Goal: Communication & Community: Answer question/provide support

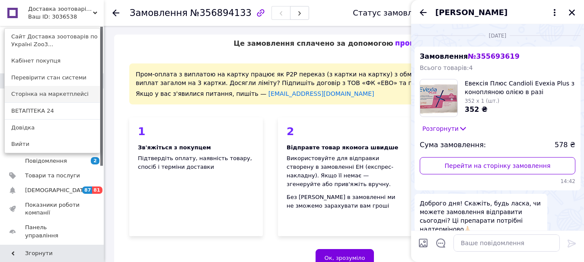
scroll to position [268, 0]
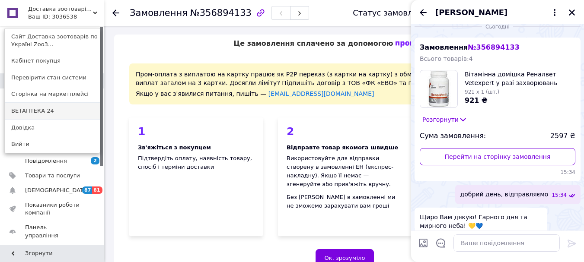
click at [61, 108] on link "ВЕТАПТЕКА 24" at bounding box center [52, 111] width 95 height 16
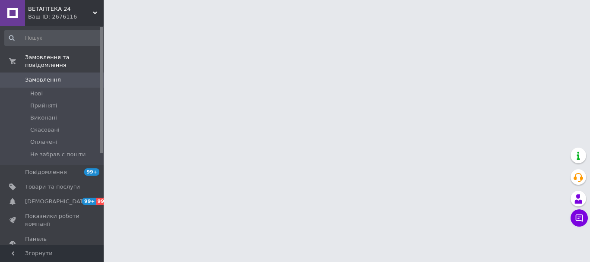
click at [94, 11] on icon at bounding box center [95, 13] width 4 height 4
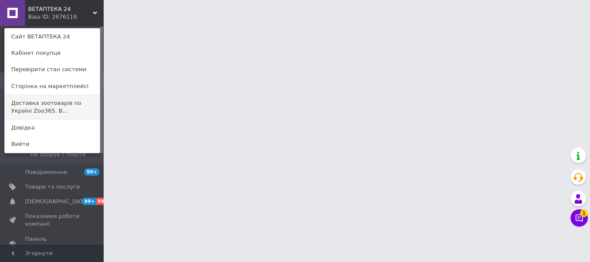
click at [72, 108] on link "Доставка зоотоварів по Україні Zoo365. В..." at bounding box center [52, 107] width 95 height 24
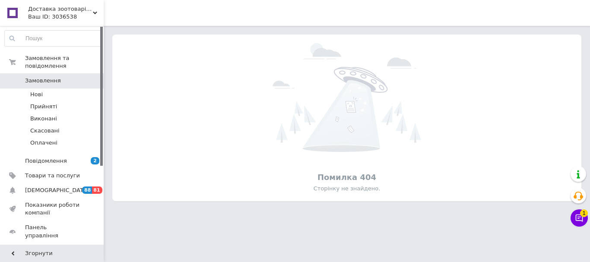
click at [90, 13] on span "Доставка зоотоварів по Україні Zoo365. Ветаптека." at bounding box center [60, 9] width 65 height 8
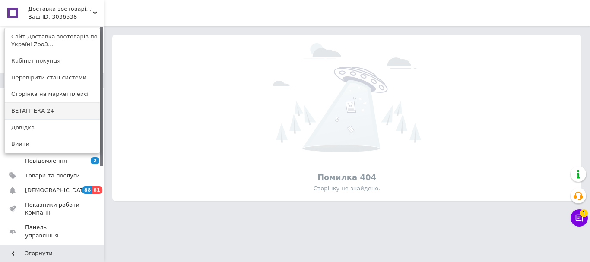
click at [73, 111] on link "ВЕТАПТЕКА 24" at bounding box center [52, 111] width 95 height 16
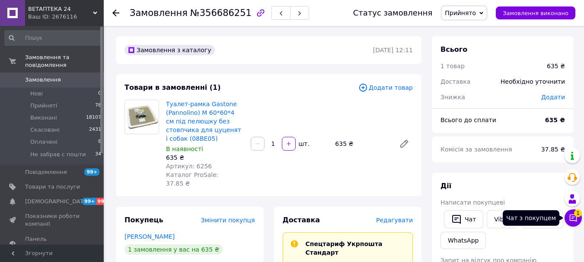
click at [574, 220] on icon at bounding box center [572, 218] width 9 height 9
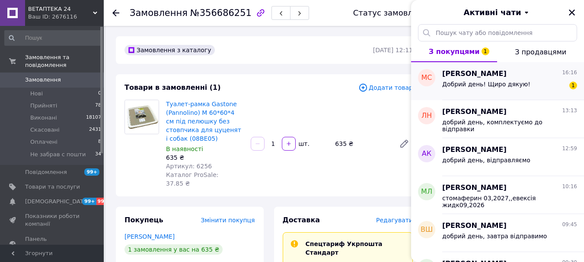
click at [518, 91] on div "Добрий день! Щиро дякую!" at bounding box center [486, 87] width 88 height 12
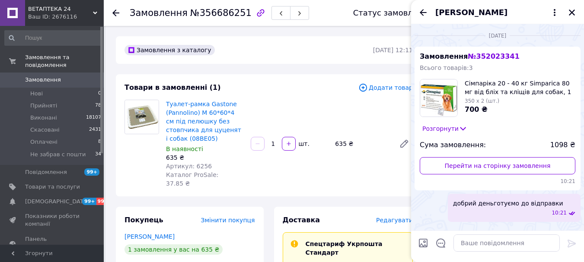
scroll to position [209, 0]
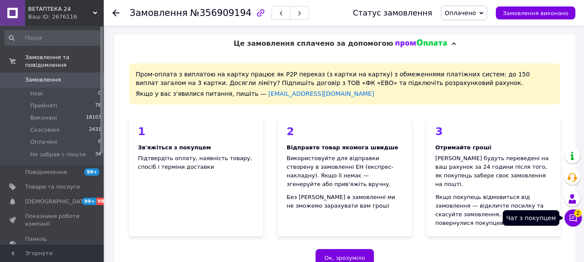
click at [577, 220] on icon at bounding box center [572, 218] width 9 height 9
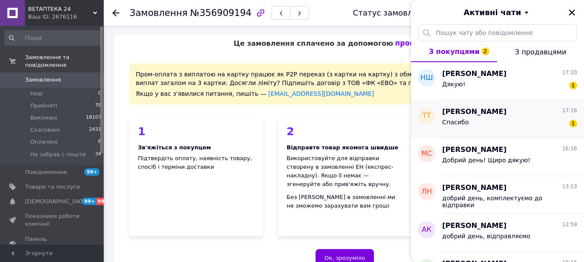
click at [470, 122] on div "Спасибо 1" at bounding box center [509, 124] width 135 height 14
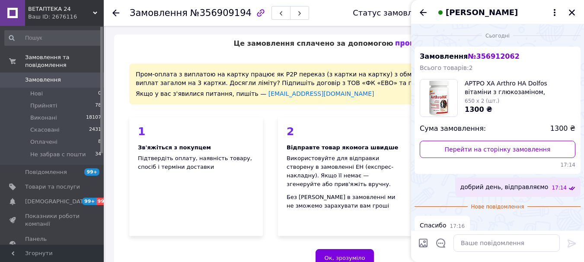
scroll to position [8, 0]
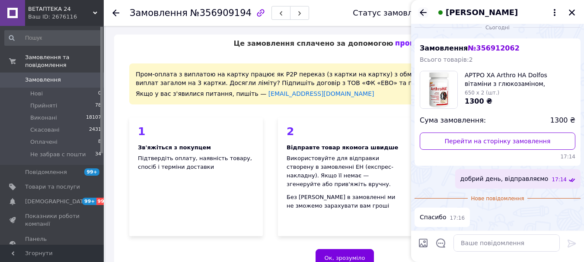
click at [424, 12] on icon "Назад" at bounding box center [422, 12] width 7 height 6
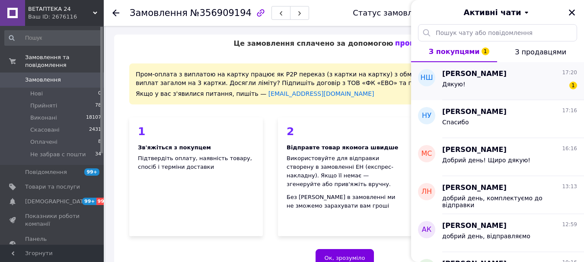
click at [505, 79] on div "Дякую! 1" at bounding box center [509, 86] width 135 height 14
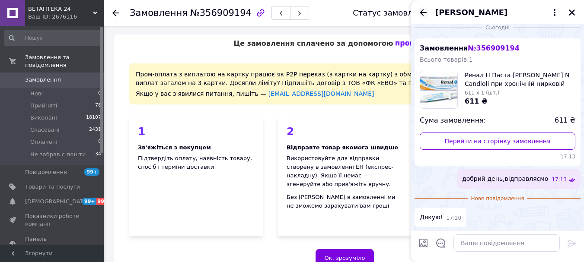
click at [425, 12] on icon "Назад" at bounding box center [423, 12] width 10 height 10
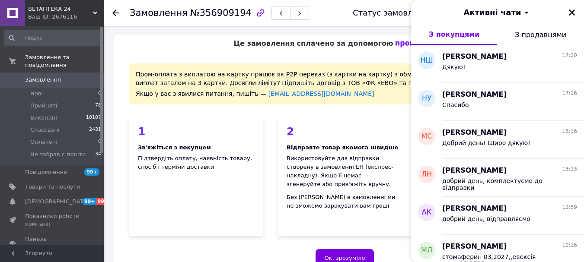
scroll to position [173, 0]
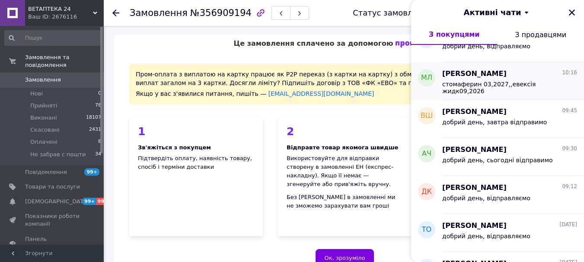
click at [448, 76] on span "Мила Лайт" at bounding box center [474, 74] width 64 height 10
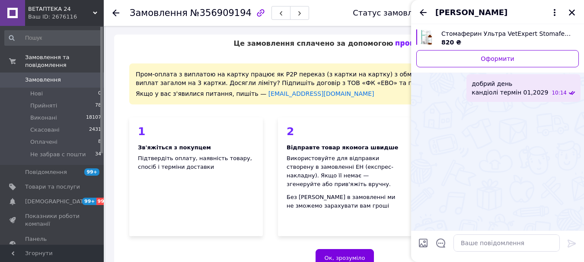
scroll to position [310, 0]
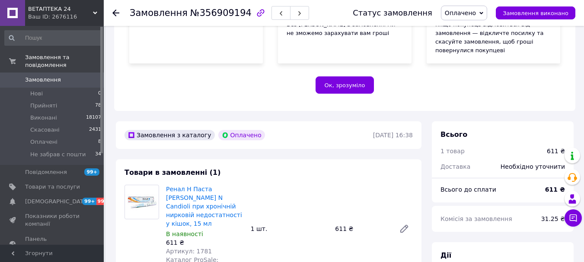
scroll to position [302, 0]
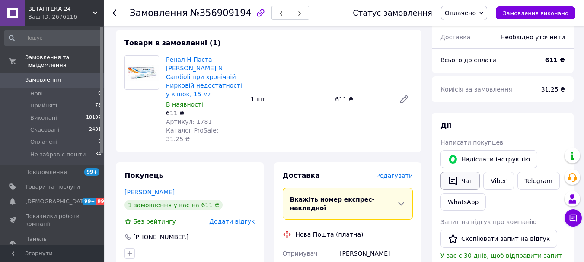
click at [471, 172] on button "Чат" at bounding box center [459, 181] width 39 height 18
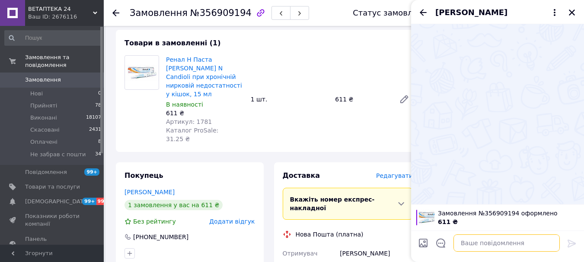
click at [470, 242] on textarea at bounding box center [506, 243] width 106 height 17
type textarea "добрий день,відправляємо"
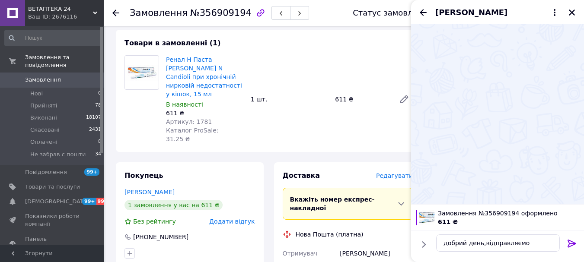
click at [565, 242] on div at bounding box center [571, 245] width 17 height 20
click at [569, 244] on icon at bounding box center [571, 244] width 8 height 8
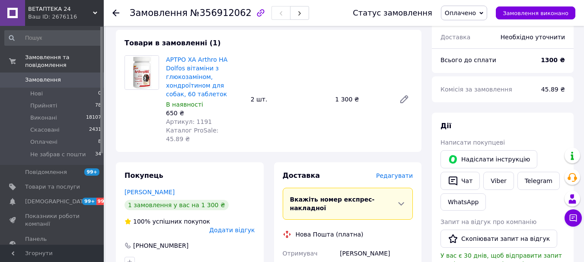
scroll to position [346, 0]
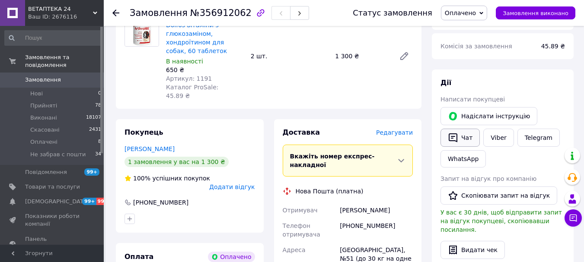
click at [457, 133] on icon "button" at bounding box center [452, 137] width 9 height 9
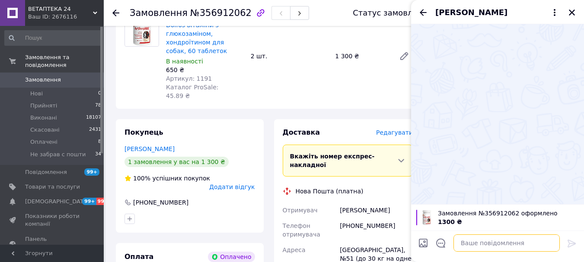
click at [472, 247] on textarea at bounding box center [506, 243] width 106 height 17
type textarea "добрий день, відправляємо"
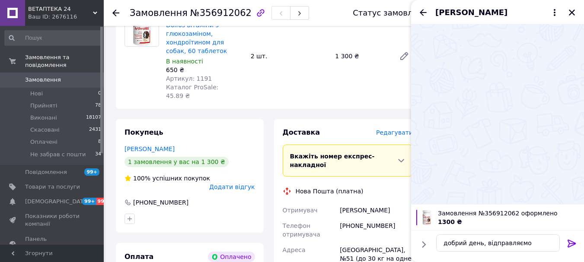
click at [569, 240] on icon at bounding box center [571, 244] width 8 height 8
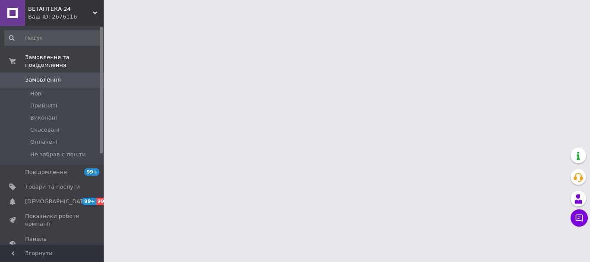
click at [86, 12] on span "ВЕТАПТЕКА 24" at bounding box center [60, 9] width 65 height 8
click at [86, 12] on div "ВЕТАПТЕКА 24 Ваш ID: 2676116 Сайт ВЕТАПТЕКА 24 Кабінет покупця Перевірити стан …" at bounding box center [52, 13] width 104 height 26
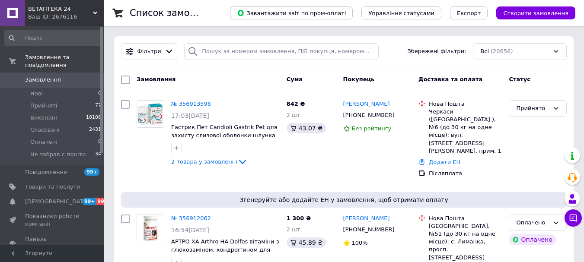
click at [94, 10] on div "ВЕТАПТЕКА 24 Ваш ID: 2676116" at bounding box center [64, 13] width 79 height 26
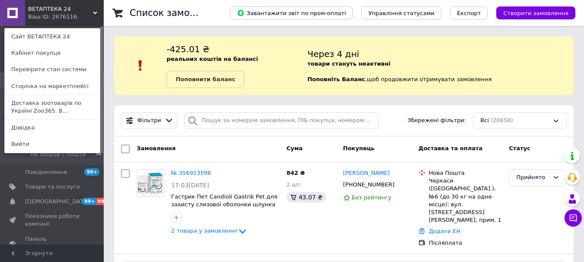
click at [65, 101] on link "Доставка зоотоварів по Україні Zoo365. В..." at bounding box center [52, 107] width 95 height 24
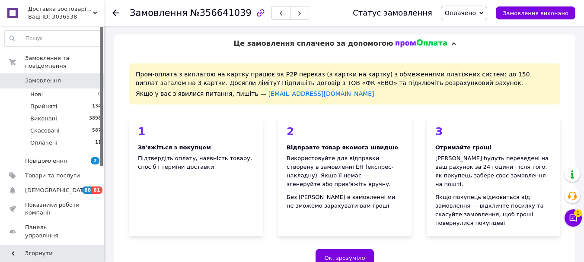
scroll to position [216, 0]
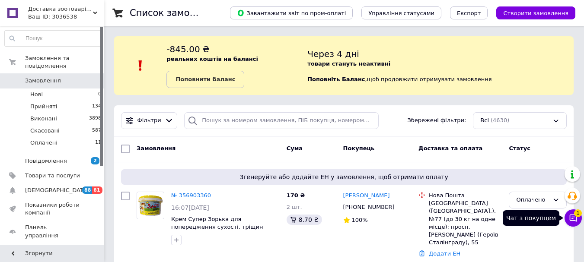
click at [575, 223] on button "Чат з покупцем 1" at bounding box center [572, 218] width 17 height 17
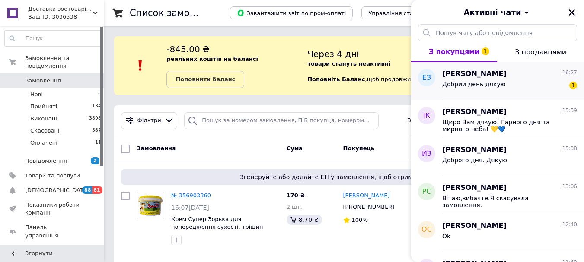
click at [453, 86] on span "Добрий день дякую" at bounding box center [473, 84] width 63 height 7
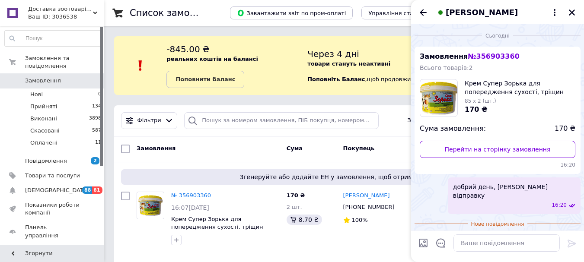
scroll to position [8, 0]
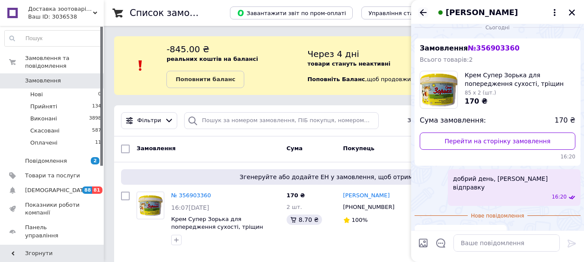
click at [422, 11] on icon "Назад" at bounding box center [422, 12] width 7 height 6
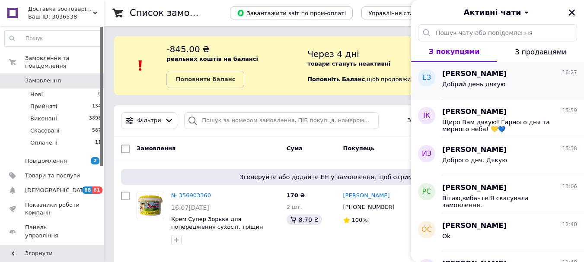
click at [468, 83] on span "Добрий день дякую" at bounding box center [473, 84] width 63 height 7
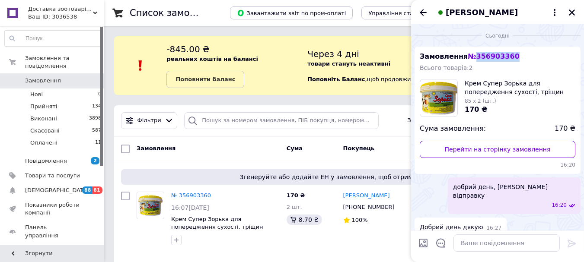
drag, startPoint x: 513, startPoint y: 53, endPoint x: 483, endPoint y: 57, distance: 30.1
click at [472, 54] on div "Замовлення № 356903360 Всього товарів: 2 Крем Супер Зорька для попередження сух…" at bounding box center [497, 110] width 166 height 127
copy span "356903360"
click at [396, 70] on div "Через 4 дні товари стануть неактивні Поповніть Баланс ,  щоб продовжити отримув…" at bounding box center [440, 65] width 266 height 45
click at [422, 10] on icon "Назад" at bounding box center [422, 12] width 7 height 6
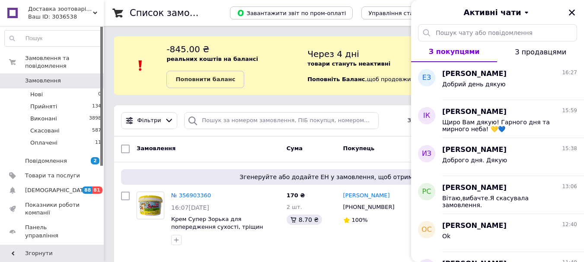
click at [96, 11] on icon at bounding box center [95, 13] width 4 height 4
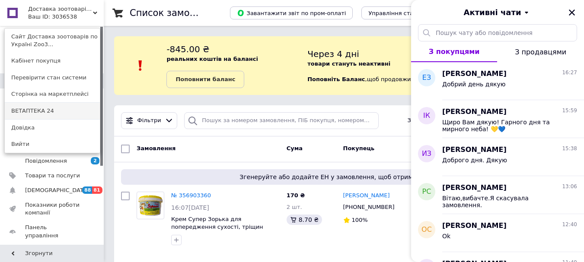
click at [62, 113] on link "ВЕТАПТЕКА 24" at bounding box center [52, 111] width 95 height 16
